Goal: Task Accomplishment & Management: Use online tool/utility

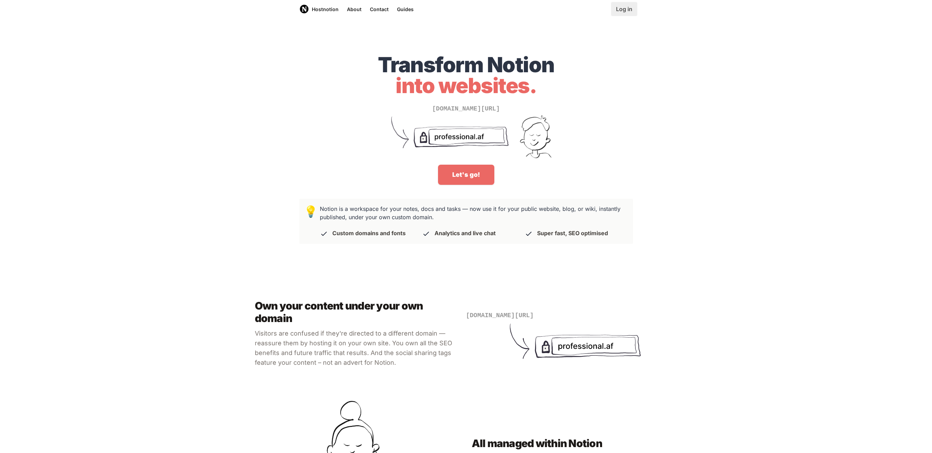
click at [619, 13] on link "Log in" at bounding box center [624, 9] width 26 height 14
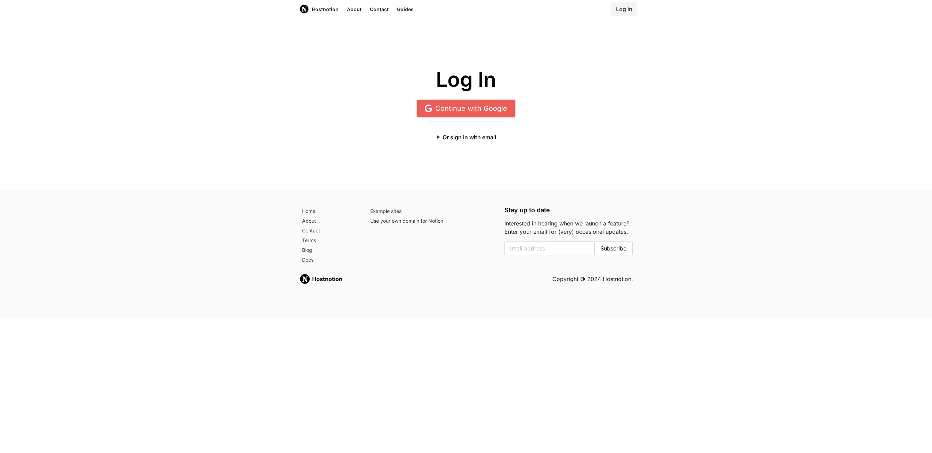
drag, startPoint x: 460, startPoint y: 108, endPoint x: 464, endPoint y: 108, distance: 3.8
click at [460, 110] on link "Continue with Google" at bounding box center [466, 108] width 98 height 17
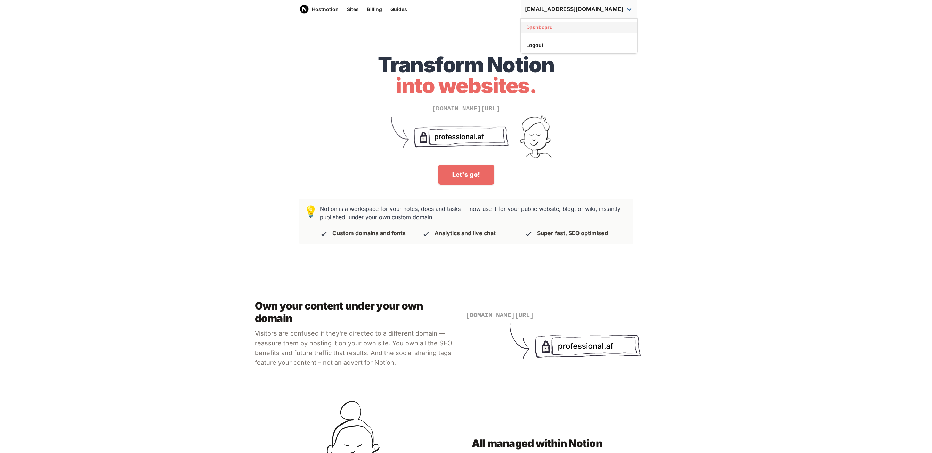
click at [580, 29] on link "Dashboard" at bounding box center [579, 27] width 116 height 11
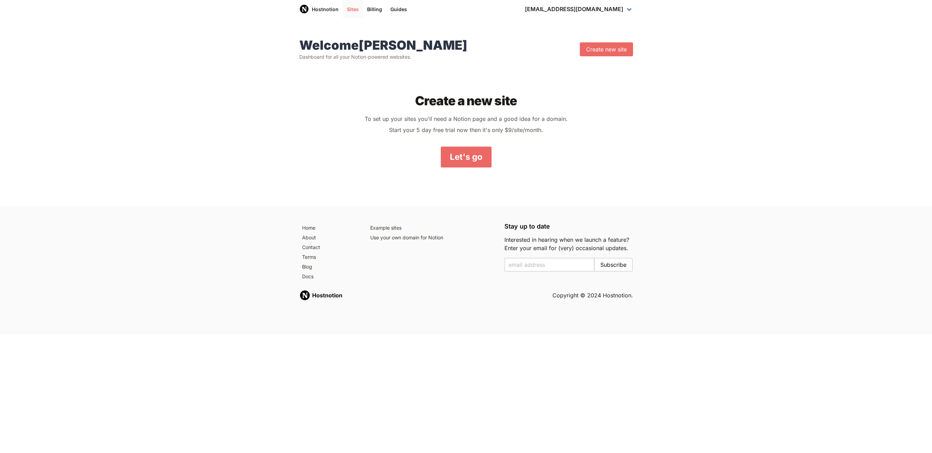
click at [355, 9] on link "Sites" at bounding box center [353, 9] width 20 height 18
click at [375, 11] on link "Billing" at bounding box center [374, 9] width 23 height 18
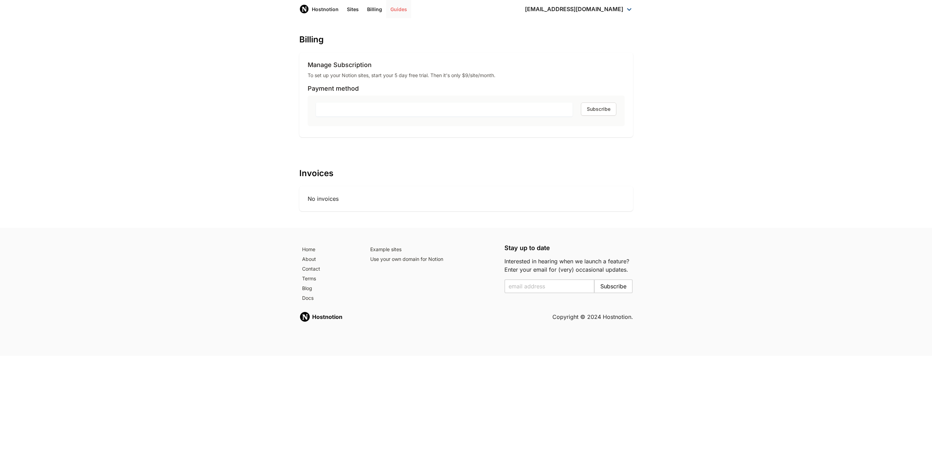
click at [394, 5] on link "Guides" at bounding box center [398, 9] width 25 height 18
click at [364, 9] on link "Billing" at bounding box center [374, 9] width 23 height 18
click at [353, 9] on link "Sites" at bounding box center [353, 9] width 20 height 18
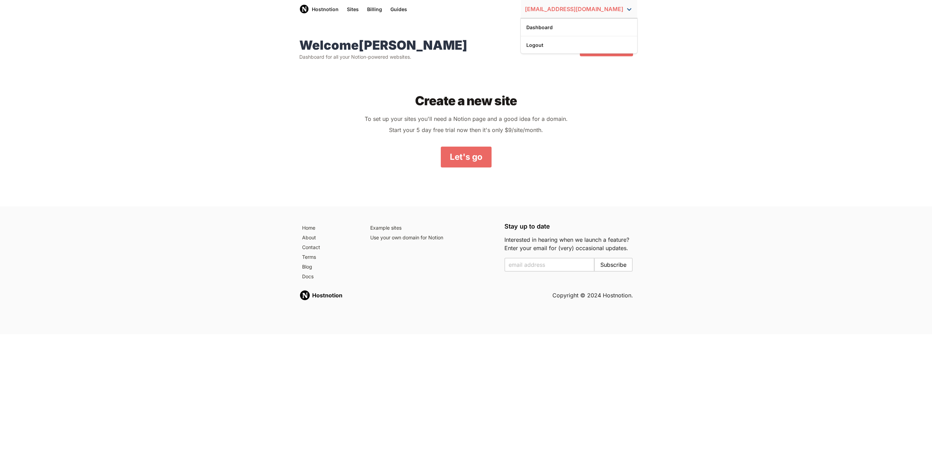
click at [593, 14] on link "[EMAIL_ADDRESS][DOMAIN_NAME]" at bounding box center [579, 9] width 116 height 18
click at [563, 43] on link "Logout" at bounding box center [579, 44] width 116 height 11
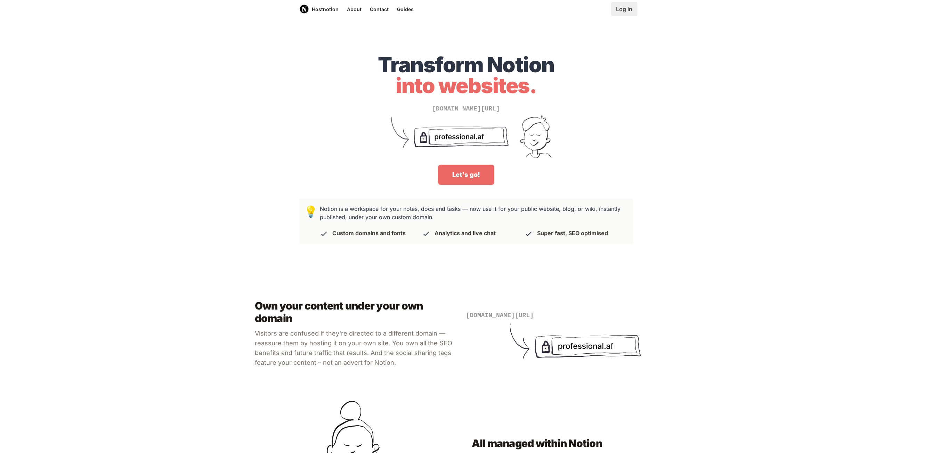
click at [621, 7] on link "Log in" at bounding box center [624, 9] width 26 height 14
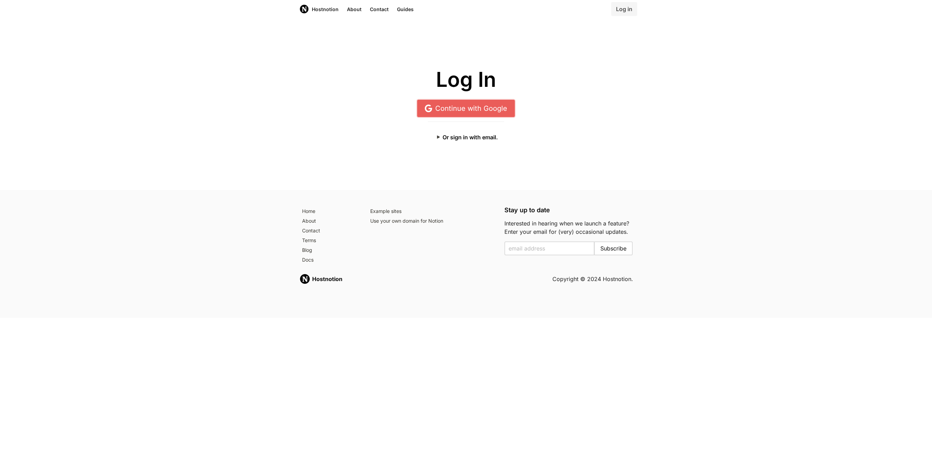
click at [486, 109] on link "Continue with Google" at bounding box center [466, 108] width 98 height 17
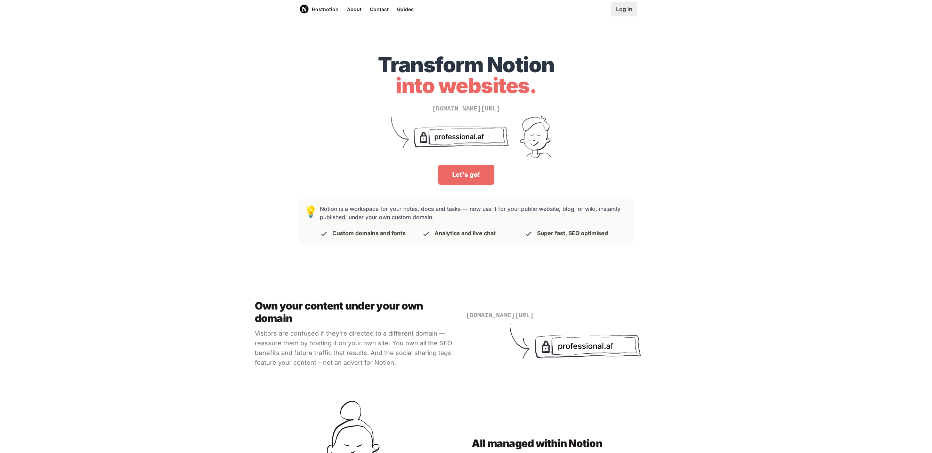
click at [625, 12] on link "Log in" at bounding box center [624, 9] width 26 height 14
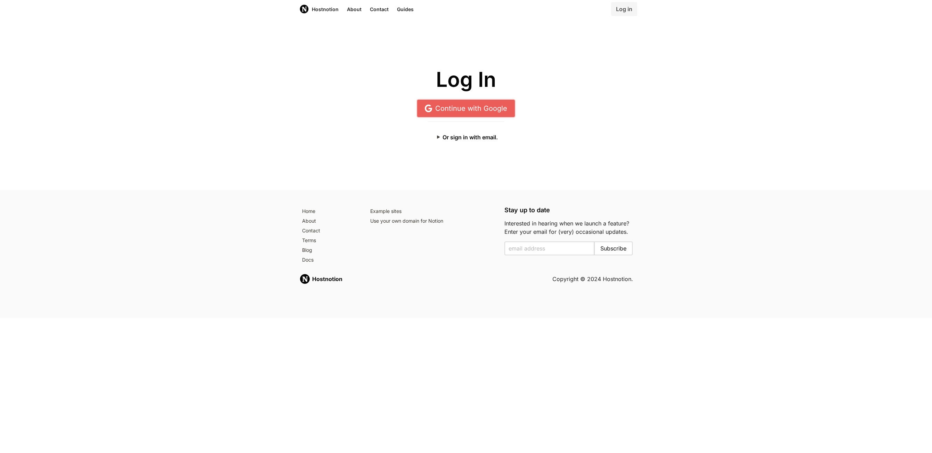
click at [478, 103] on link "Continue with Google" at bounding box center [466, 108] width 98 height 17
click at [452, 136] on button "Or sign in with email." at bounding box center [466, 137] width 76 height 14
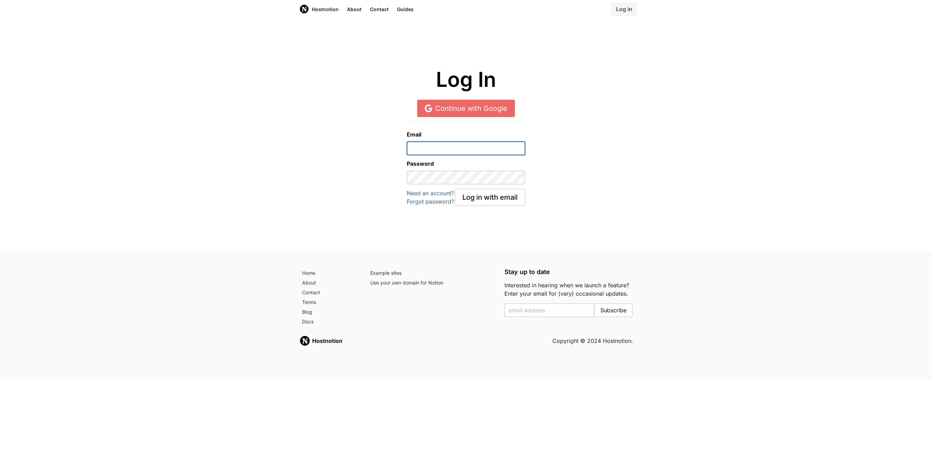
click at [464, 155] on input "email" at bounding box center [466, 149] width 119 height 14
click at [467, 146] on input "email" at bounding box center [466, 149] width 119 height 14
type input "team@columb"
paste input "studentalumoh.cu@gmail"
type input "studentalumoh.cu@gmail.com"
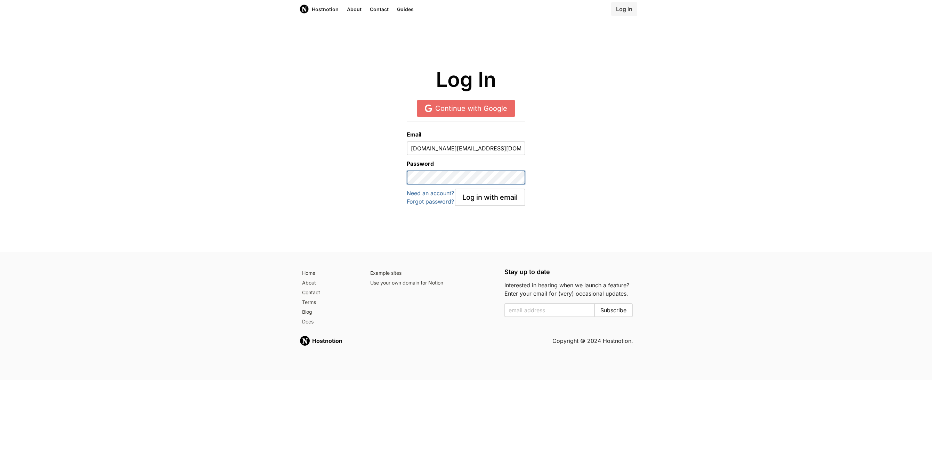
click at [455, 189] on button "Log in with email" at bounding box center [490, 197] width 71 height 17
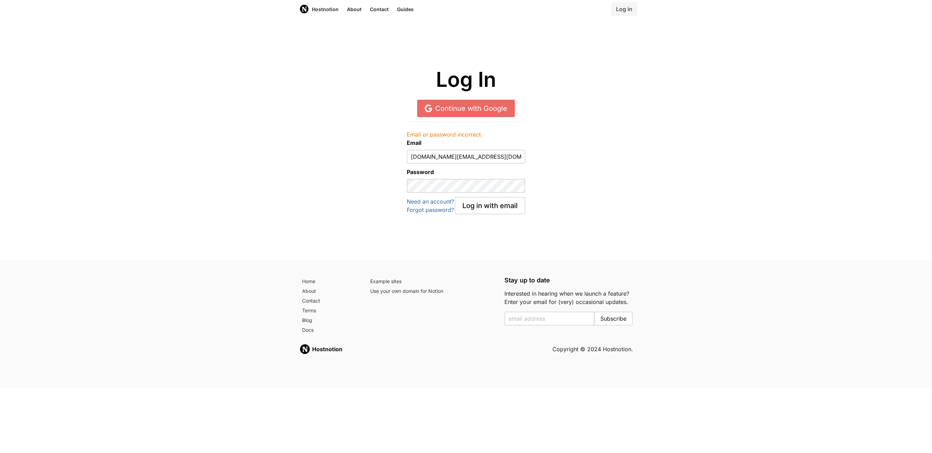
click at [457, 196] on form "Email studentalumoh.cu@gmail.com Password Need an account? Forgot password? Log…" at bounding box center [466, 177] width 119 height 76
click at [455, 197] on button "Log in with email" at bounding box center [490, 205] width 71 height 17
click at [468, 110] on link "Continue with Google" at bounding box center [466, 108] width 98 height 17
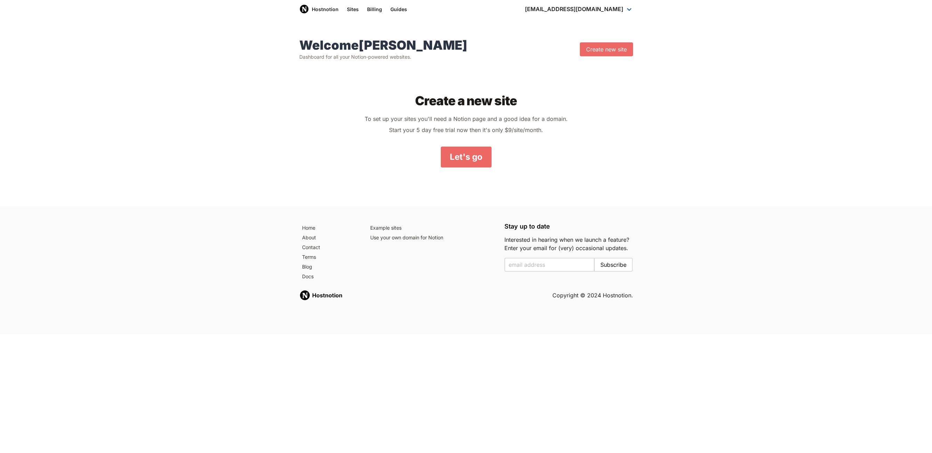
click at [336, 105] on h2 "Create a new site" at bounding box center [466, 101] width 312 height 14
click at [374, 9] on link "Billing" at bounding box center [374, 9] width 23 height 18
click at [468, 154] on link "Let's go" at bounding box center [466, 157] width 51 height 21
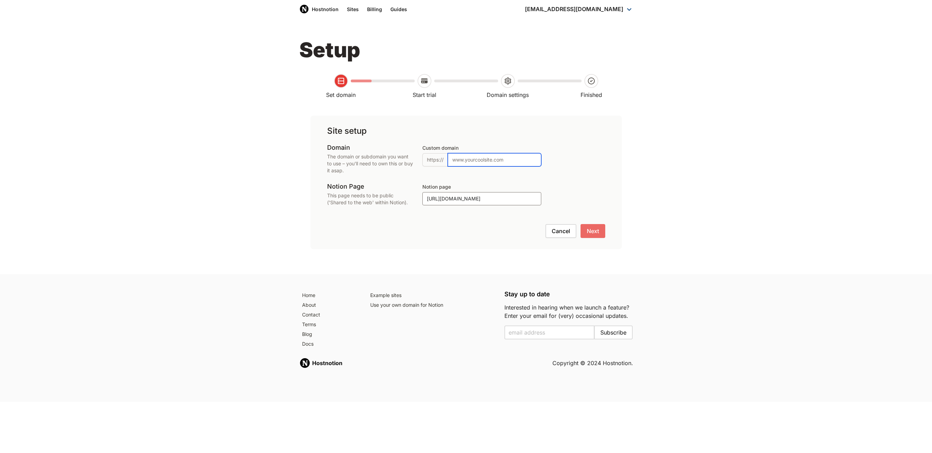
click at [477, 158] on input "Custom domain" at bounding box center [495, 159] width 94 height 13
type input "[DOMAIN_NAME]"
click at [410, 230] on div "Cancel Next" at bounding box center [466, 231] width 278 height 14
click at [503, 201] on input "[URL][DOMAIN_NAME]" at bounding box center [481, 198] width 119 height 13
paste input "[DOMAIN_NAME]/Lion-Innovation-for-[DATE]-c9c1f2a9d2104c96b34cb3d7cef0e897?pvs=74"
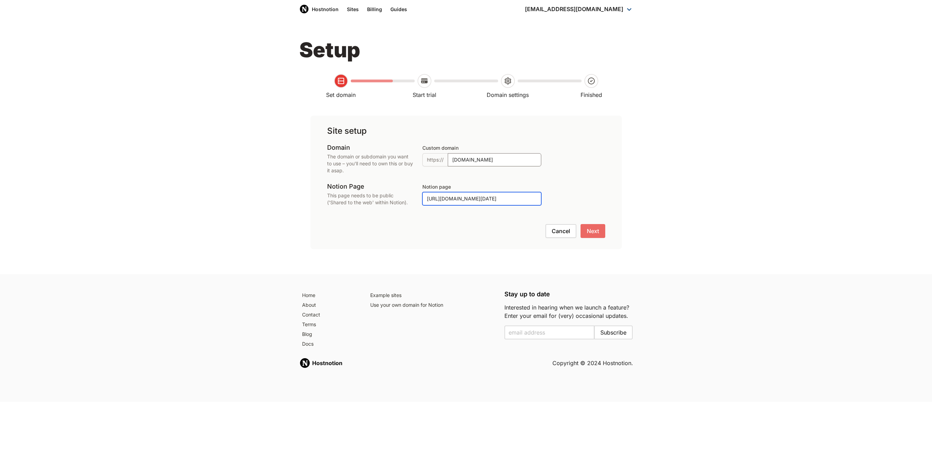
scroll to position [0, 149]
type input "[URL][DOMAIN_NAME][DATE]"
click at [575, 177] on div "Site setup Domain The domain or subdomain you want to use – you'll need to own …" at bounding box center [466, 183] width 312 height 134
click at [481, 157] on input "[DOMAIN_NAME]" at bounding box center [495, 159] width 94 height 13
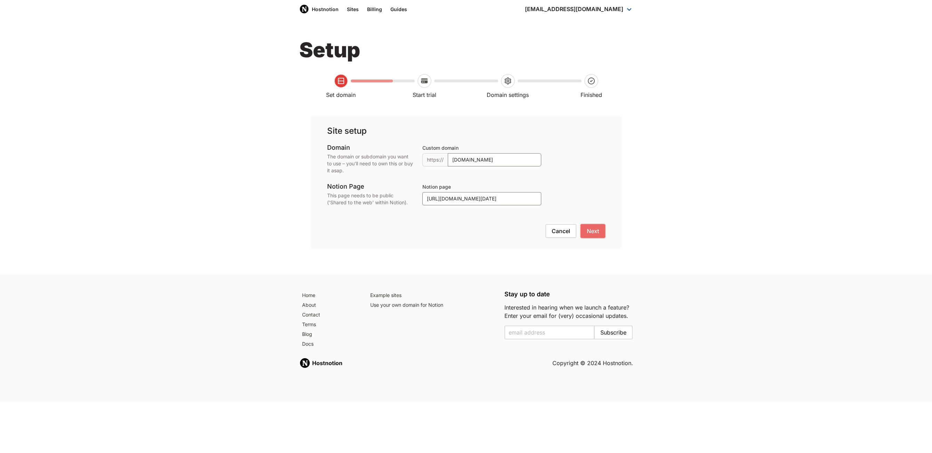
click at [591, 228] on button "Next" at bounding box center [593, 231] width 25 height 14
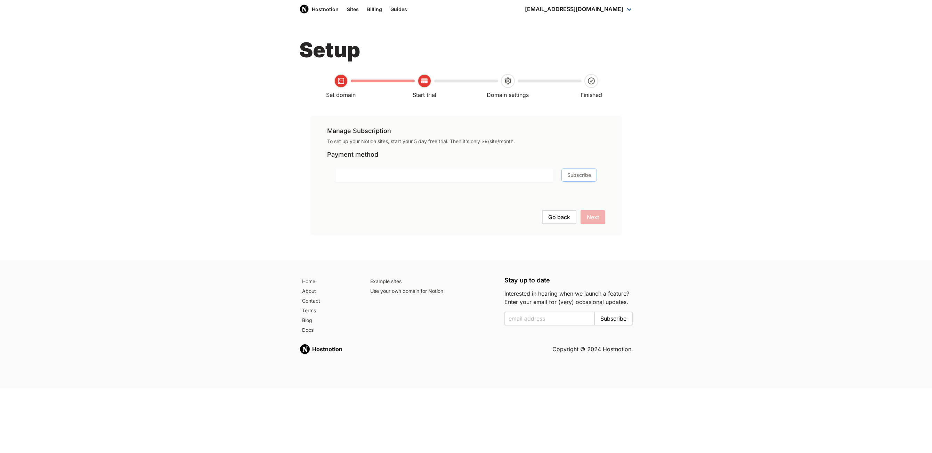
click at [579, 176] on button "Subscribe" at bounding box center [578, 175] width 35 height 13
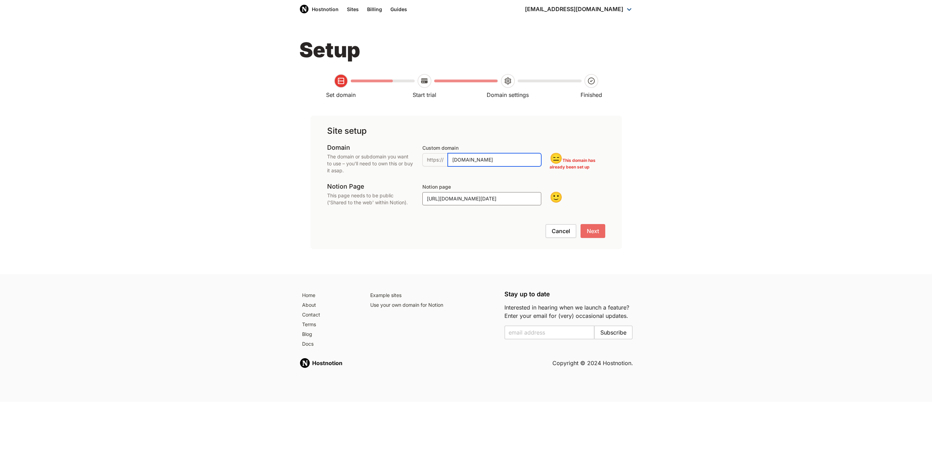
click at [502, 161] on input "liftcu.org" at bounding box center [495, 159] width 94 height 13
click at [586, 164] on p "😑 This domain has already been set up" at bounding box center [577, 157] width 55 height 26
click at [579, 171] on div "Custom domain https:// liftcu.org 😑 This domain has already been set up" at bounding box center [513, 159] width 183 height 31
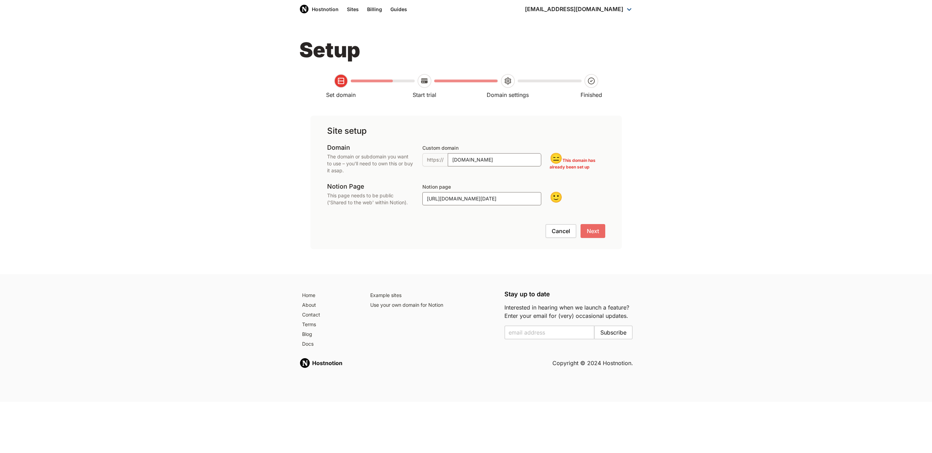
click at [390, 169] on p "The domain or subdomain you want to use – you'll need to own this or buy it asa…" at bounding box center [370, 163] width 87 height 21
click at [358, 168] on p "The domain or subdomain you want to use – you'll need to own this or buy it asa…" at bounding box center [370, 163] width 87 height 21
click at [552, 160] on span "😑" at bounding box center [556, 158] width 13 height 13
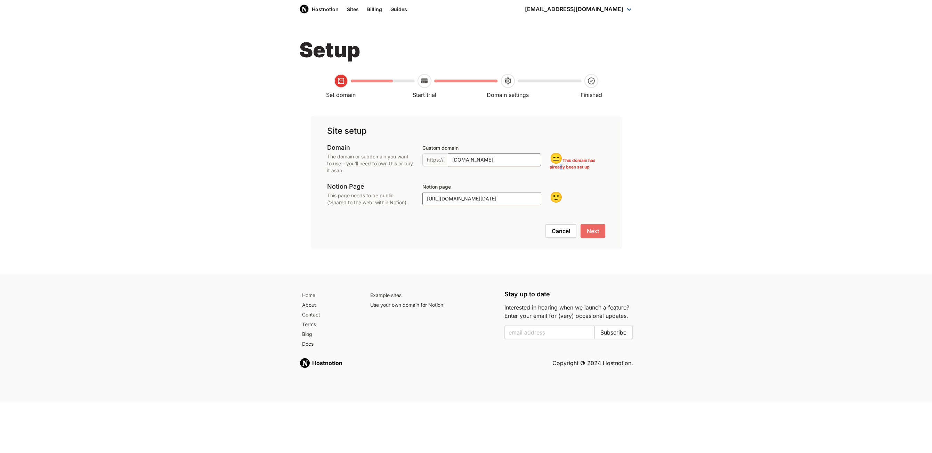
click at [567, 161] on p "😑 This domain has already been set up" at bounding box center [577, 157] width 55 height 26
click at [552, 159] on span "😑" at bounding box center [556, 158] width 13 height 13
click at [492, 159] on input "liftcu.org" at bounding box center [495, 159] width 94 height 13
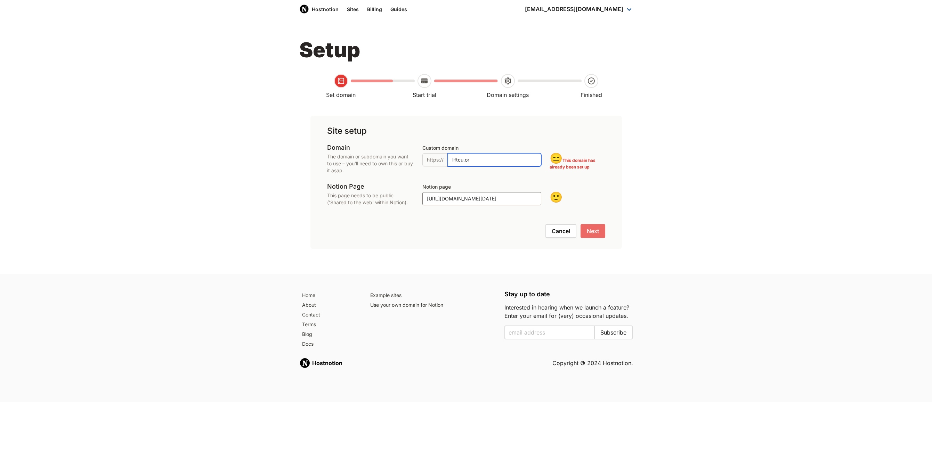
type input "liftcu.org"
click at [622, 152] on div "Setup Set domain Start trial Domain settings Finished Site setup Domain The dom…" at bounding box center [466, 142] width 334 height 215
click at [617, 169] on div "Site setup Domain The domain or subdomain you want to use – you'll need to own …" at bounding box center [466, 183] width 312 height 134
drag, startPoint x: 596, startPoint y: 229, endPoint x: 615, endPoint y: 177, distance: 55.6
click at [615, 177] on div "Site setup Domain The domain or subdomain you want to use – you'll need to own …" at bounding box center [466, 183] width 312 height 134
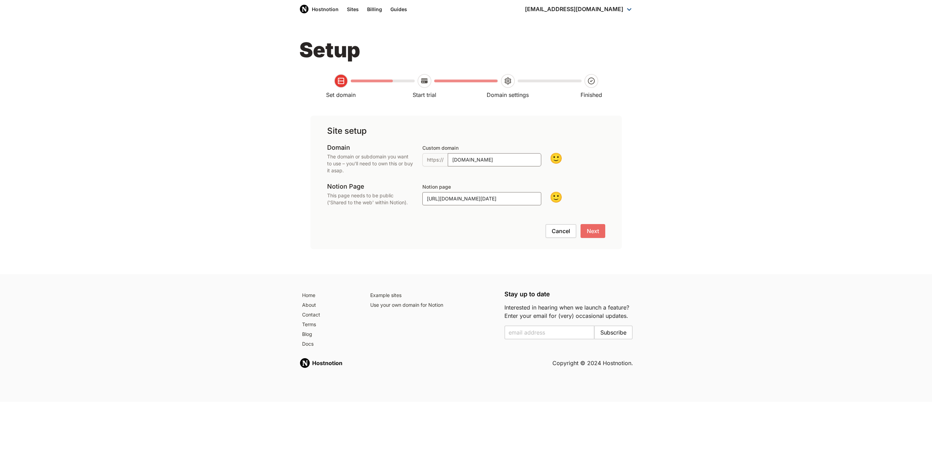
click at [615, 177] on div "Site setup Domain The domain or subdomain you want to use – you'll need to own …" at bounding box center [466, 183] width 312 height 134
click at [588, 234] on button "Next" at bounding box center [593, 231] width 25 height 14
click at [584, 164] on p "😑 This domain has already been set up" at bounding box center [577, 157] width 55 height 26
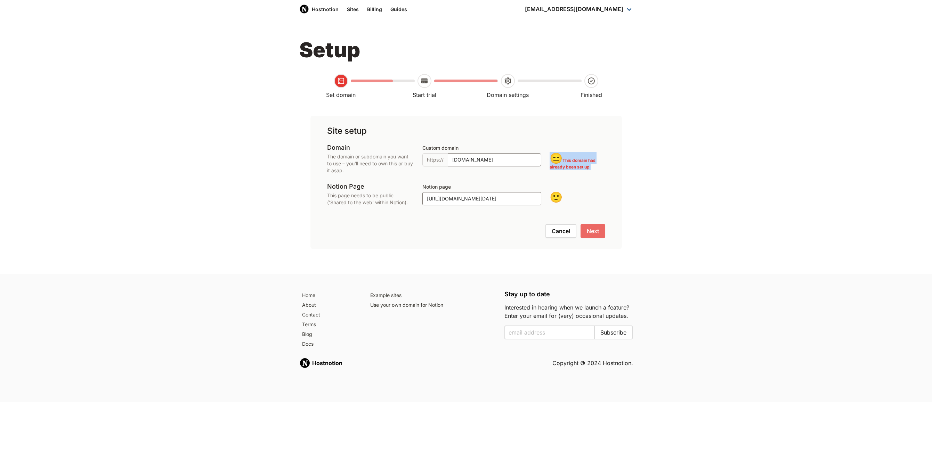
click at [583, 168] on p "😑 This domain has already been set up" at bounding box center [577, 157] width 55 height 26
click at [554, 158] on span "😑" at bounding box center [556, 158] width 13 height 13
click at [595, 163] on p "😑 This domain has already been set up" at bounding box center [577, 157] width 55 height 26
drag, startPoint x: 594, startPoint y: 167, endPoint x: 574, endPoint y: 153, distance: 24.7
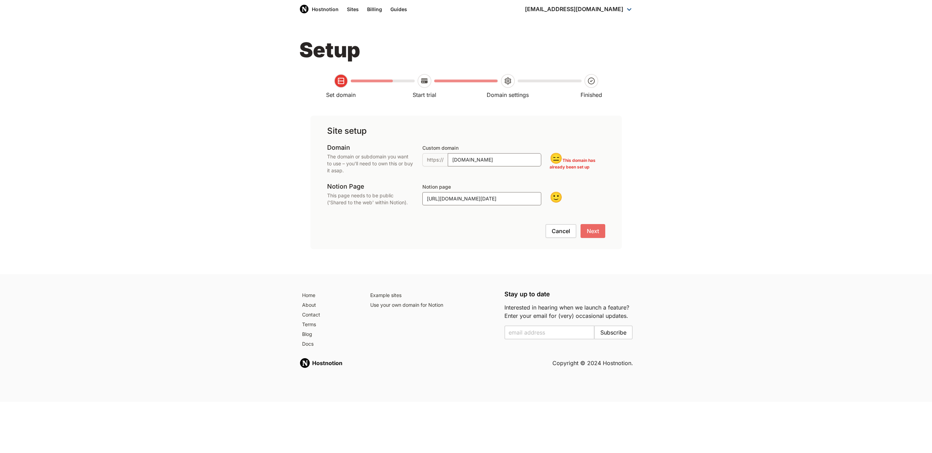
click at [574, 153] on p "😑 This domain has already been set up" at bounding box center [577, 157] width 55 height 26
click at [559, 168] on p "😑 This domain has already been set up" at bounding box center [577, 157] width 55 height 26
click at [569, 160] on p "😑 This domain has already been set up" at bounding box center [577, 157] width 55 height 26
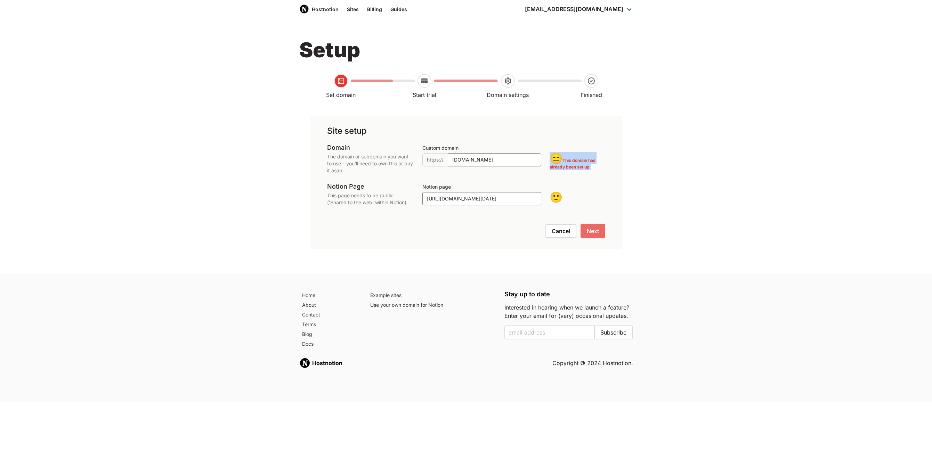
click at [569, 160] on p "😑 This domain has already been set up" at bounding box center [577, 157] width 55 height 26
drag, startPoint x: 569, startPoint y: 160, endPoint x: 606, endPoint y: 171, distance: 38.3
click at [606, 171] on div "Site setup Domain The domain or subdomain you want to use – you'll need to own …" at bounding box center [466, 183] width 312 height 134
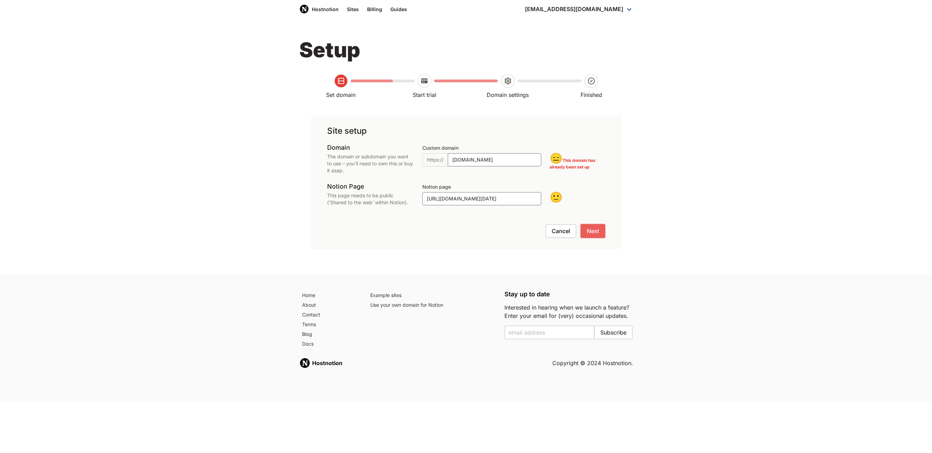
click at [596, 232] on button "Next" at bounding box center [593, 231] width 25 height 14
click at [376, 162] on p "The domain or subdomain you want to use – you'll need to own this or buy it asa…" at bounding box center [370, 163] width 87 height 21
click at [503, 81] on icon at bounding box center [508, 81] width 13 height 8
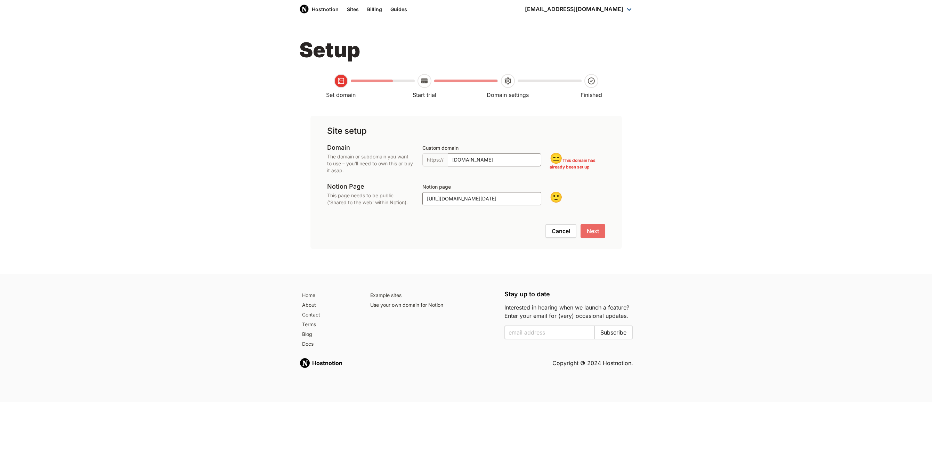
click at [390, 75] on div at bounding box center [424, 81] width 83 height 14
click at [436, 85] on div at bounding box center [424, 81] width 83 height 14
click at [598, 173] on div "Custom domain https:// liftcu.org 😑 This domain has already been set up" at bounding box center [513, 159] width 183 height 31
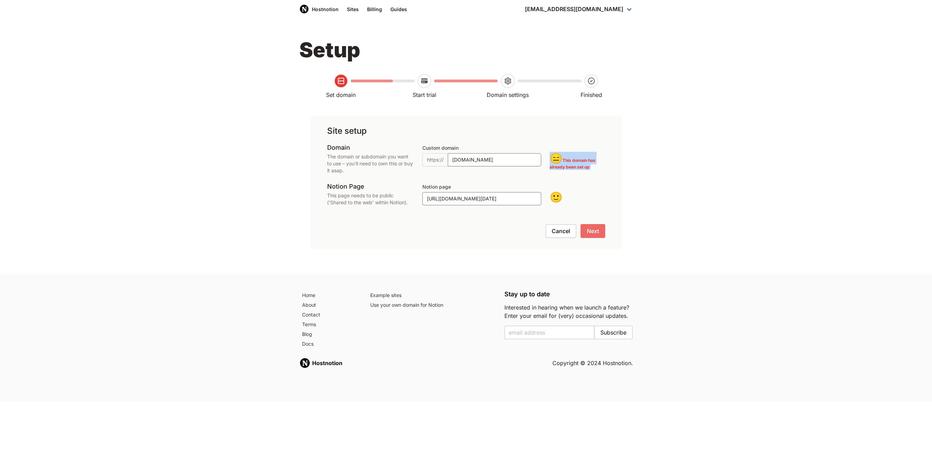
click at [600, 167] on p "😑 This domain has already been set up" at bounding box center [577, 157] width 55 height 26
click at [577, 167] on p "😑 This domain has already been set up" at bounding box center [577, 157] width 55 height 26
click at [572, 160] on p "😑 This domain has already been set up" at bounding box center [577, 157] width 55 height 26
drag, startPoint x: 572, startPoint y: 160, endPoint x: 590, endPoint y: 168, distance: 19.9
click at [590, 168] on p "😑 This domain has already been set up" at bounding box center [577, 157] width 55 height 26
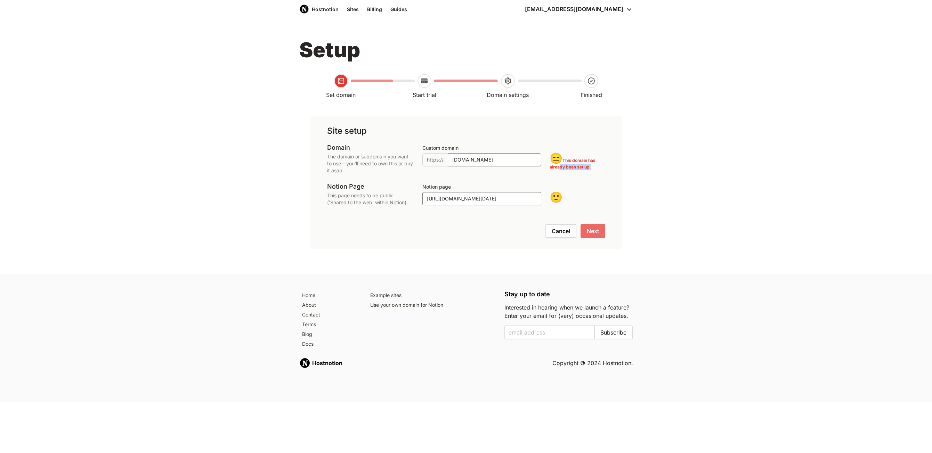
copy div "This domain has already been set up"
click at [617, 171] on div "Site setup Domain The domain or subdomain you want to use – you'll need to own …" at bounding box center [466, 183] width 312 height 134
click at [628, 167] on div "Setup Set domain Start trial Domain settings Finished Site setup Domain The dom…" at bounding box center [466, 142] width 334 height 215
click at [581, 10] on link "kevinzhang711@gmail.com" at bounding box center [579, 9] width 116 height 18
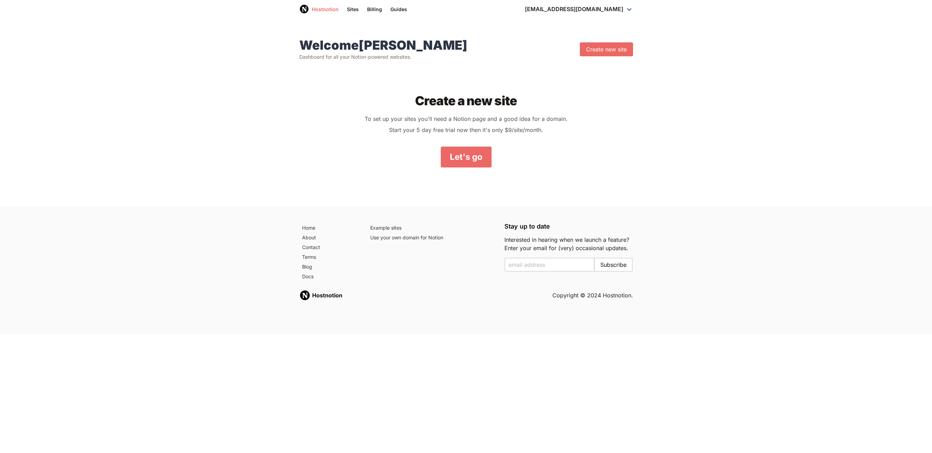
click at [322, 7] on link "Hostnotion" at bounding box center [319, 9] width 48 height 18
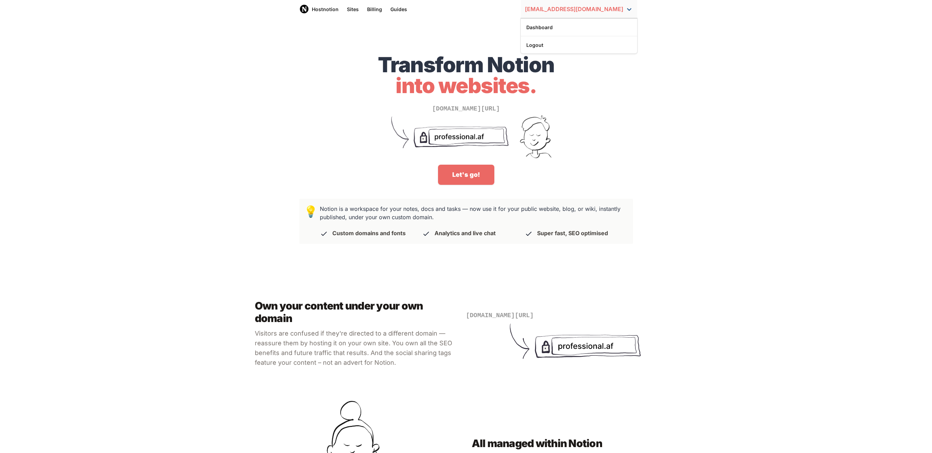
click at [588, 4] on link "kevinzhang711@gmail.com" at bounding box center [579, 9] width 116 height 18
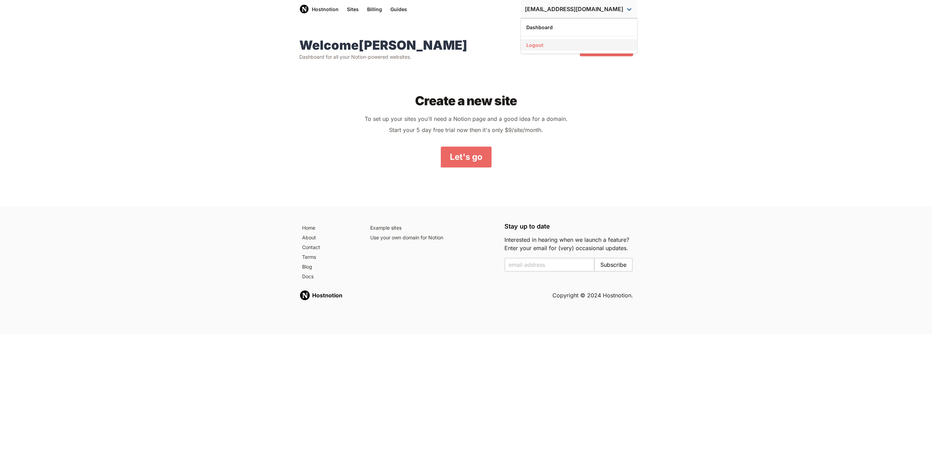
click at [577, 43] on link "Logout" at bounding box center [579, 44] width 116 height 11
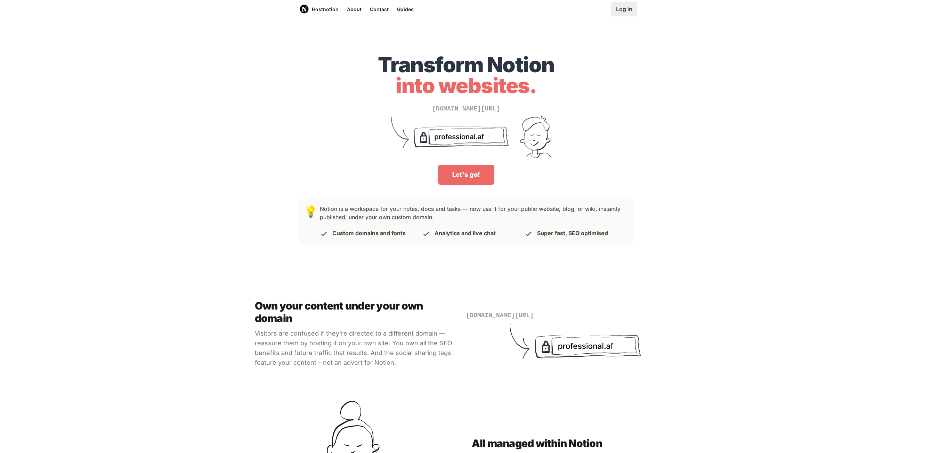
click at [634, 10] on link "Log in" at bounding box center [624, 9] width 26 height 14
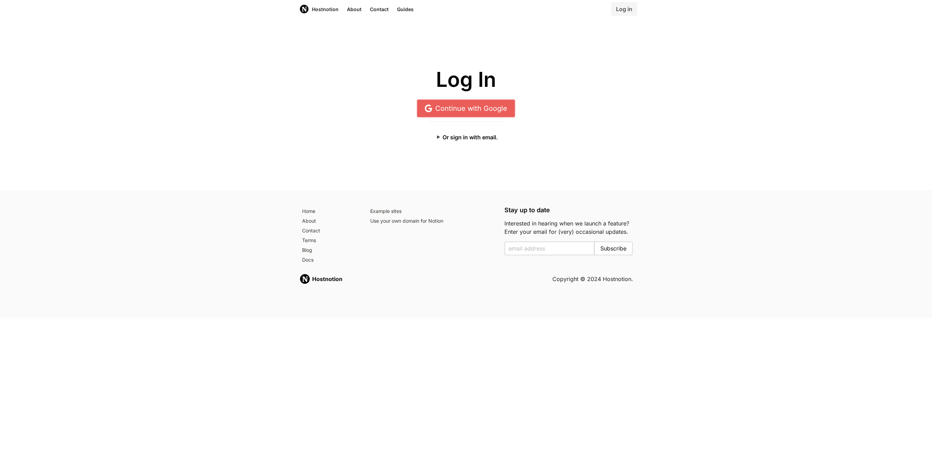
click at [474, 106] on link "Continue with Google" at bounding box center [466, 108] width 98 height 17
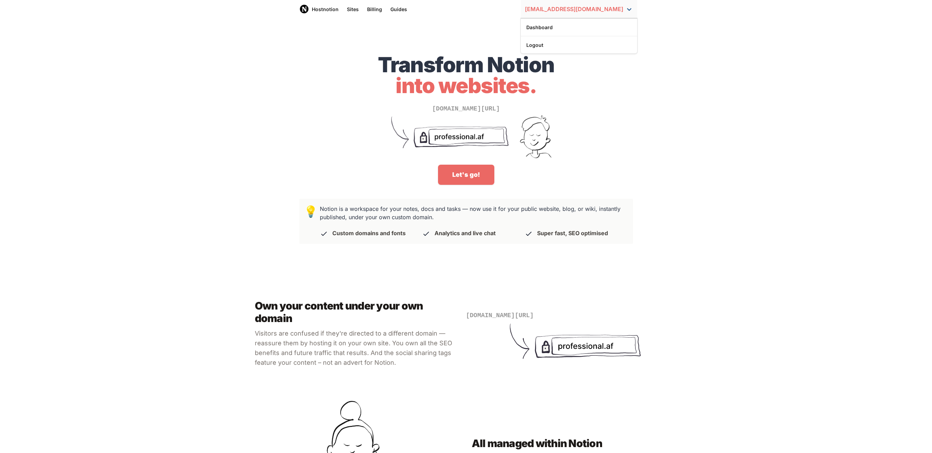
click at [597, 11] on link "[EMAIL_ADDRESS][DOMAIN_NAME]" at bounding box center [579, 9] width 116 height 18
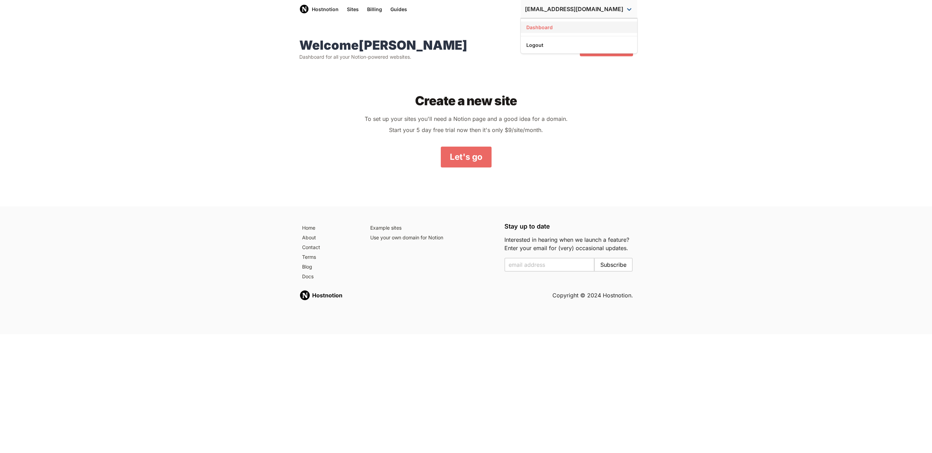
click at [563, 25] on link "Dashboard" at bounding box center [579, 27] width 116 height 11
click at [493, 55] on div "Welcome [PERSON_NAME] for all your Notion-powered websites. Create new site" at bounding box center [463, 47] width 339 height 28
click at [377, 12] on link "Billing" at bounding box center [374, 9] width 23 height 18
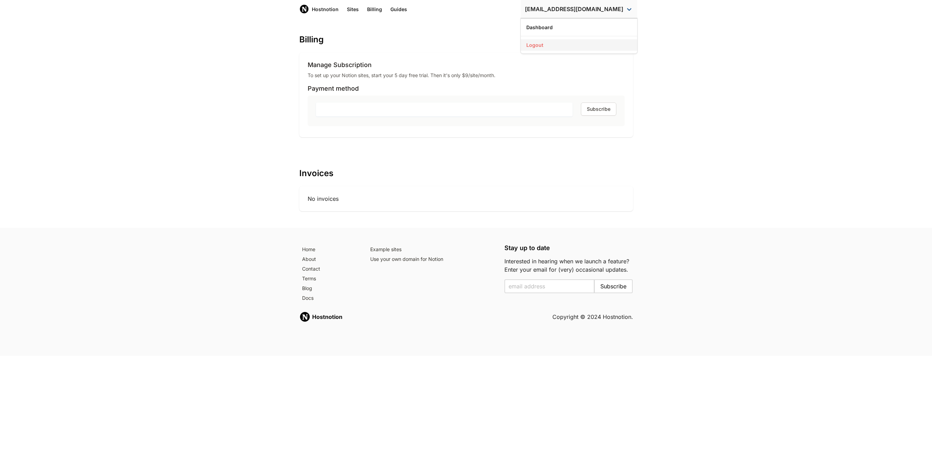
click at [586, 43] on link "Logout" at bounding box center [579, 44] width 116 height 11
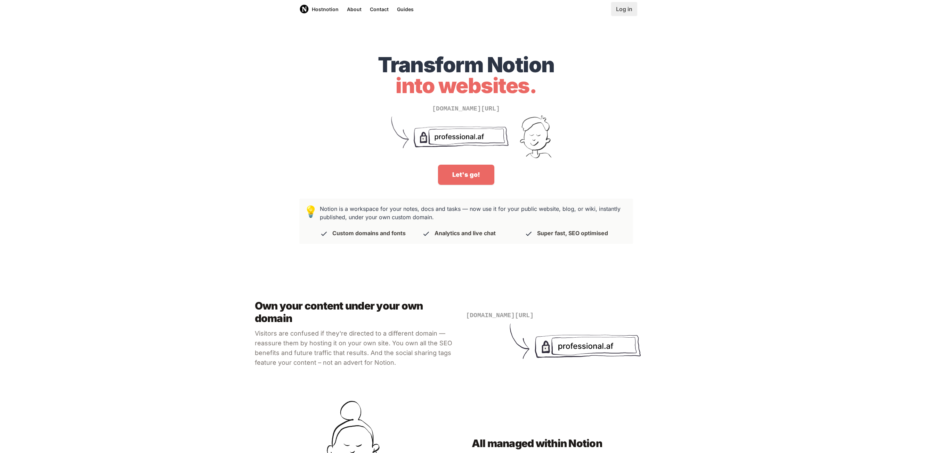
click at [626, 16] on link "Log in" at bounding box center [624, 9] width 26 height 14
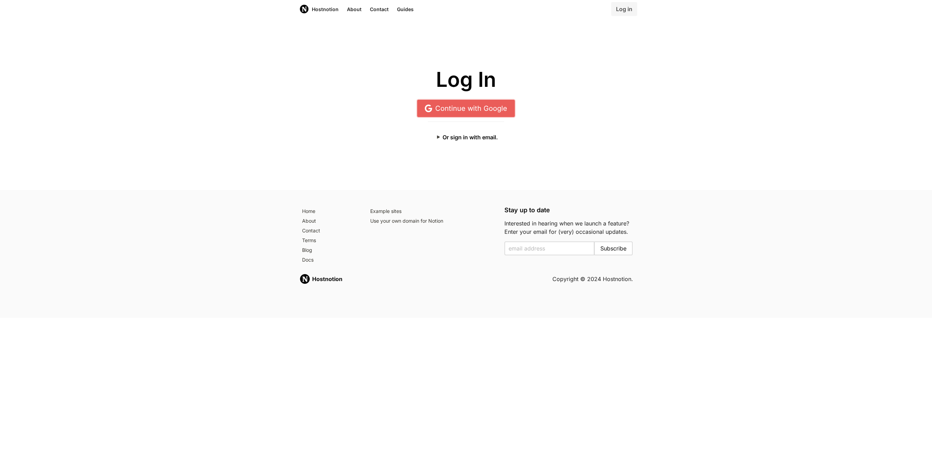
click at [494, 102] on link "Continue with Google" at bounding box center [466, 108] width 98 height 17
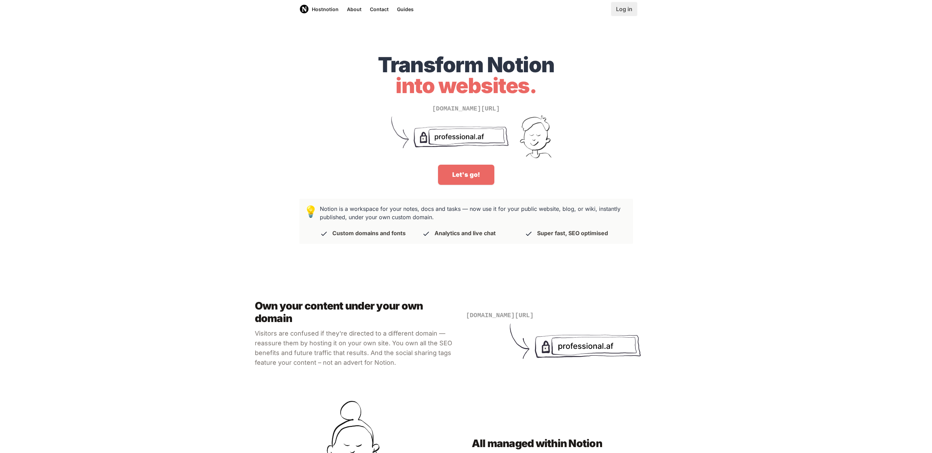
click at [630, 14] on link "Log in" at bounding box center [624, 9] width 26 height 14
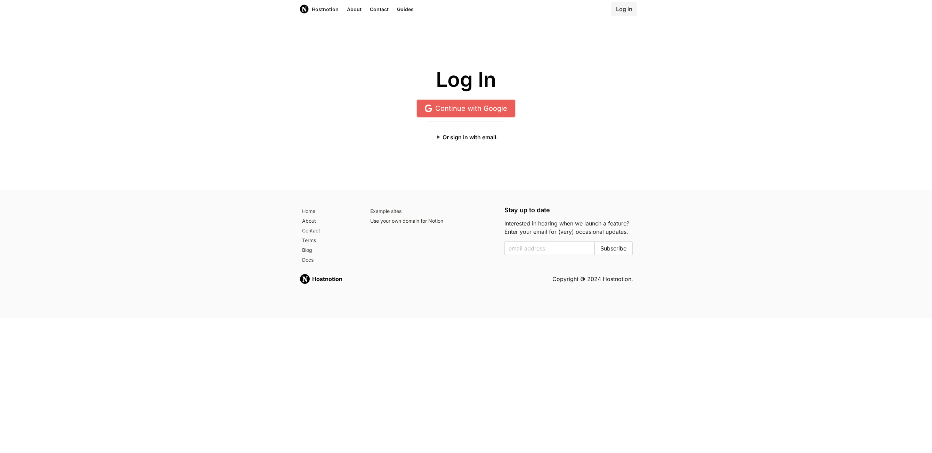
click at [450, 112] on link "Continue with Google" at bounding box center [466, 108] width 98 height 17
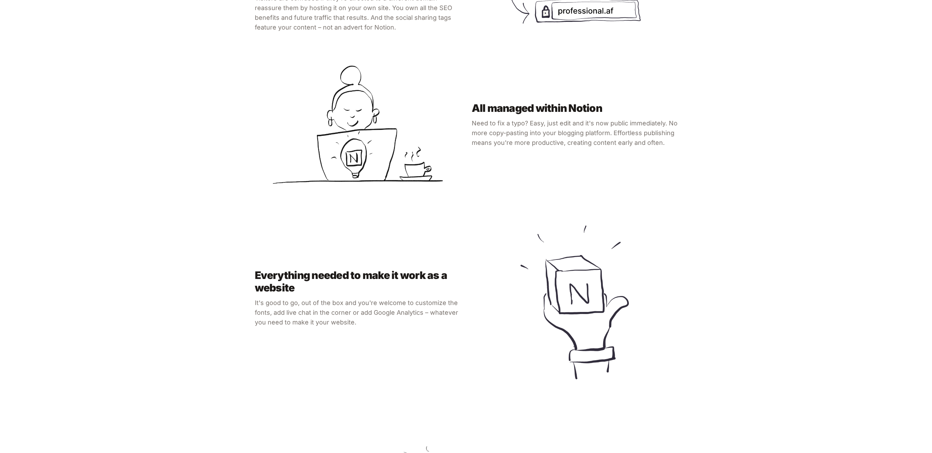
scroll to position [751, 0]
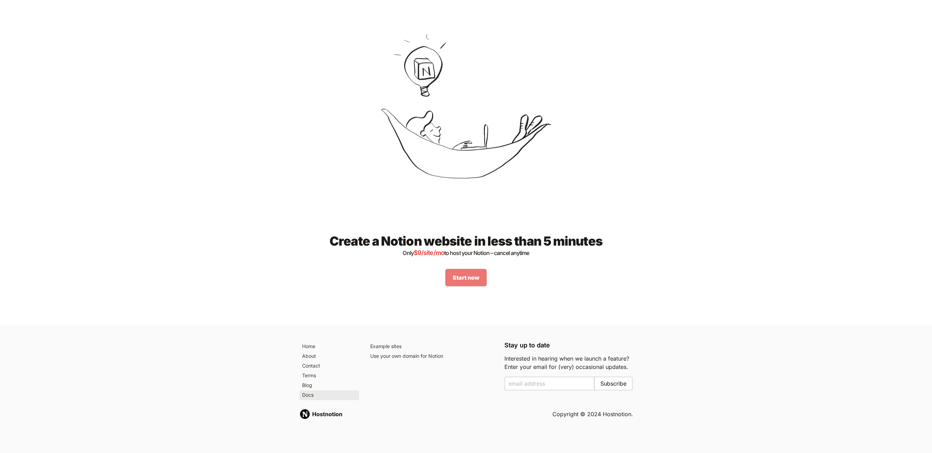
click at [304, 395] on link "Docs" at bounding box center [329, 396] width 60 height 10
